Goal: Check status

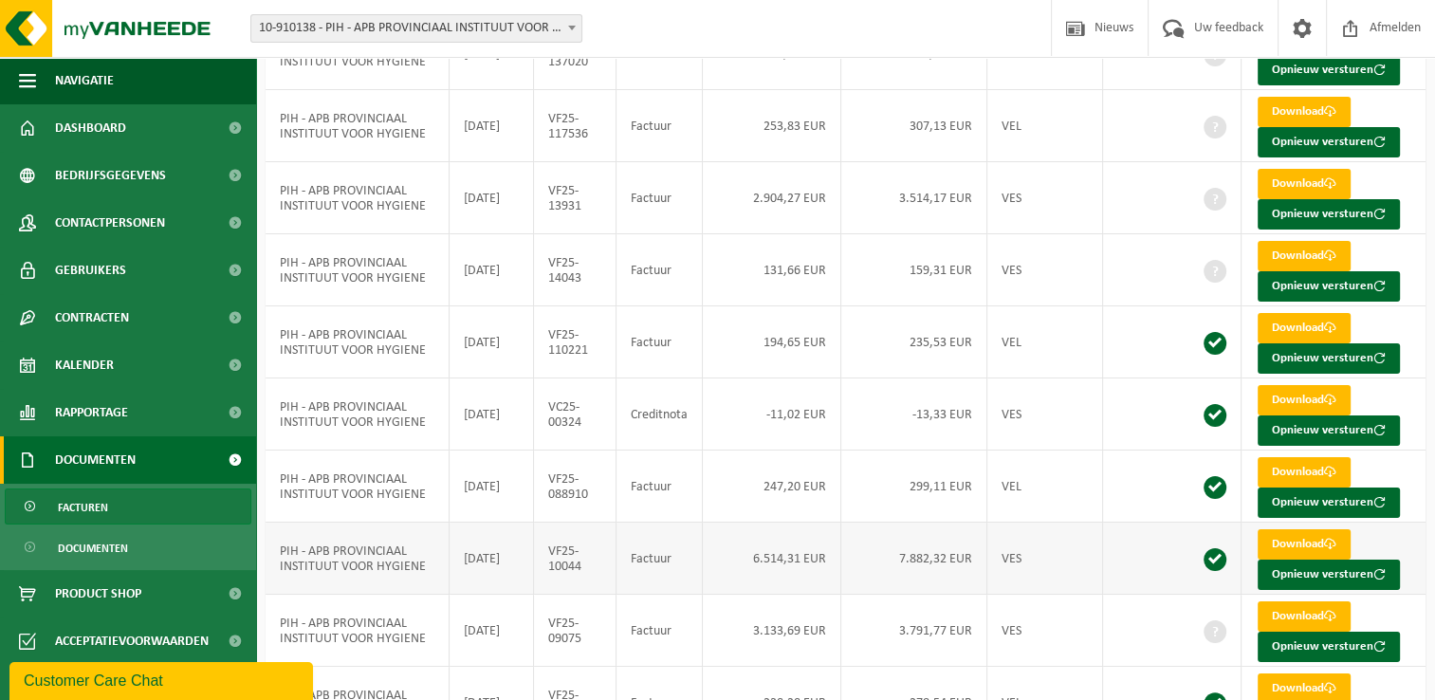
scroll to position [319, 0]
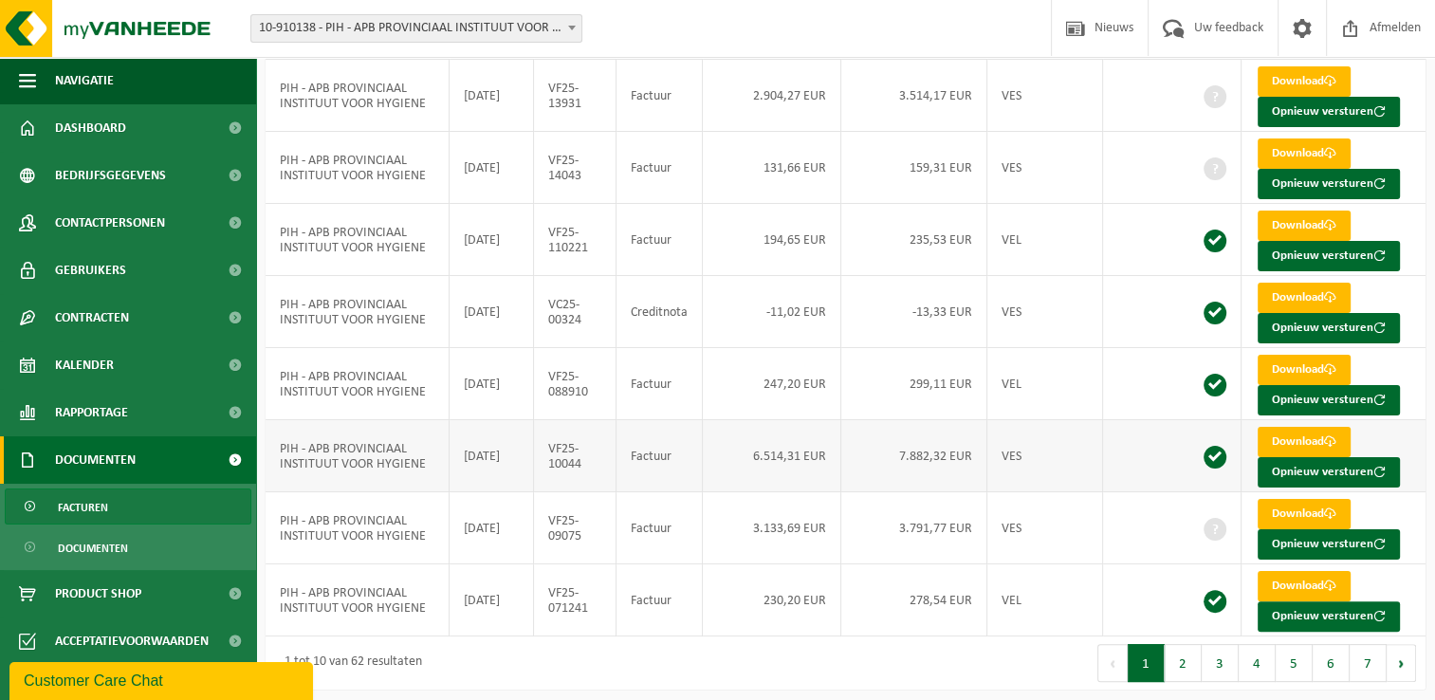
click at [769, 474] on td "6.514,31 EUR" at bounding box center [772, 456] width 138 height 72
click at [557, 659] on div "1 tot 10 van 62 resultaten" at bounding box center [556, 662] width 581 height 53
